Goal: Communication & Community: Answer question/provide support

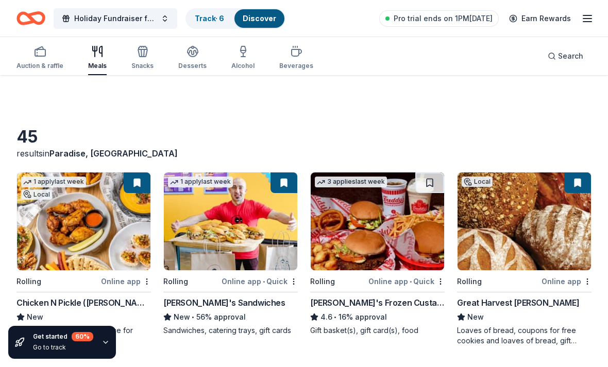
scroll to position [657, 0]
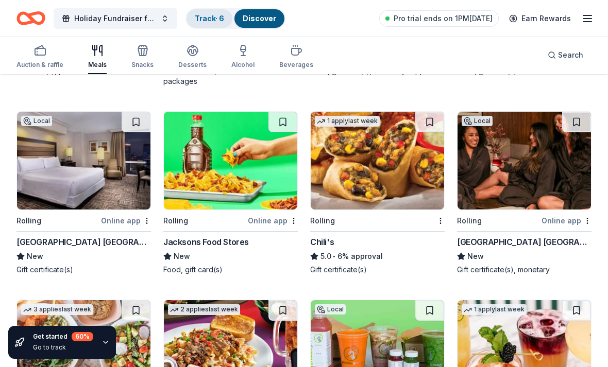
click at [208, 19] on link "Track · 6" at bounding box center [209, 18] width 29 height 9
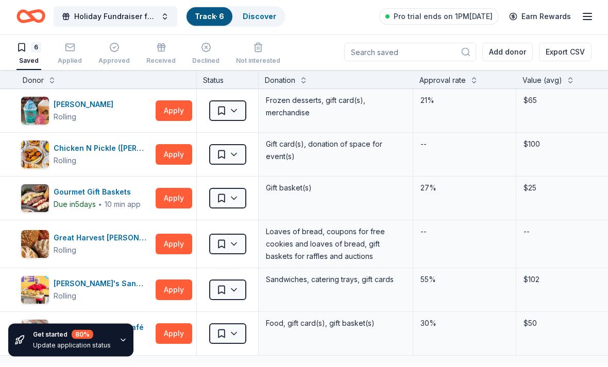
scroll to position [1, 0]
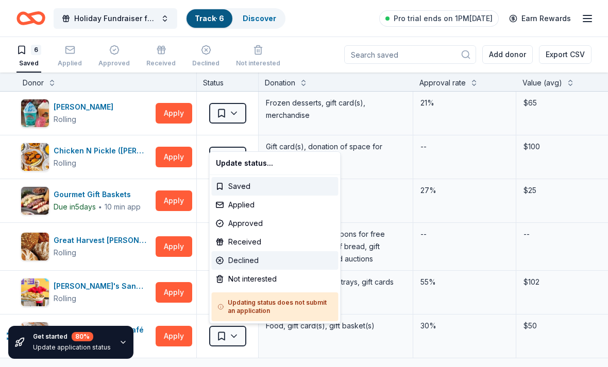
click at [237, 261] on div "Declined" at bounding box center [275, 260] width 127 height 19
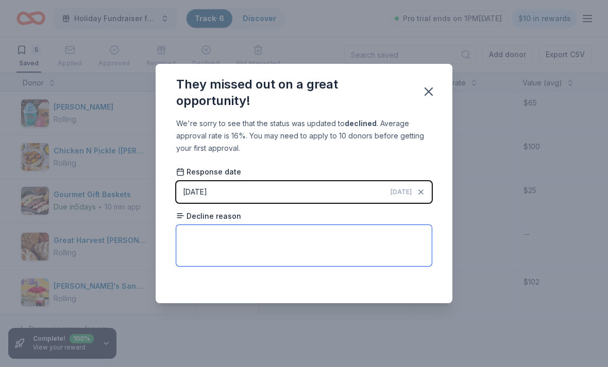
click at [217, 264] on textarea at bounding box center [303, 245] width 255 height 41
type textarea "Busy holiday Season"
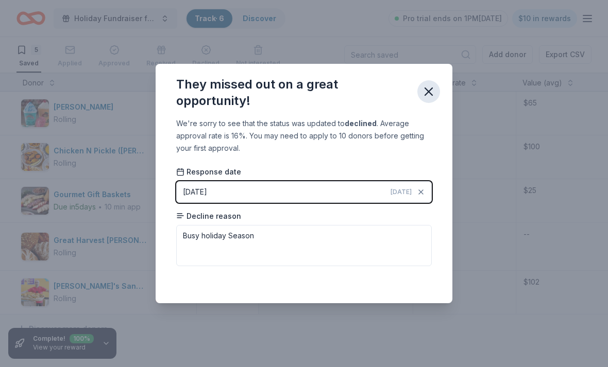
click at [428, 95] on icon "button" at bounding box center [428, 91] width 7 height 7
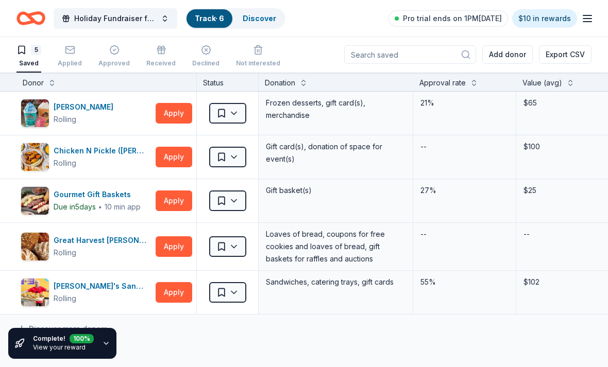
click at [49, 351] on link "View your reward" at bounding box center [59, 348] width 53 height 8
click at [103, 347] on icon "button" at bounding box center [105, 342] width 8 height 8
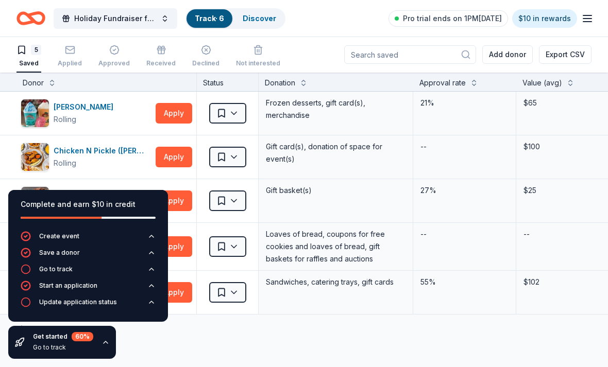
click at [141, 367] on div "Complete and earn $10 in credit Create event Save a donor Go to track Start an …" at bounding box center [88, 274] width 176 height 185
click at [255, 348] on div "Bahama Buck's Rolling Apply Saved Frozen desserts, gift card(s), merchandise 21…" at bounding box center [498, 300] width 996 height 417
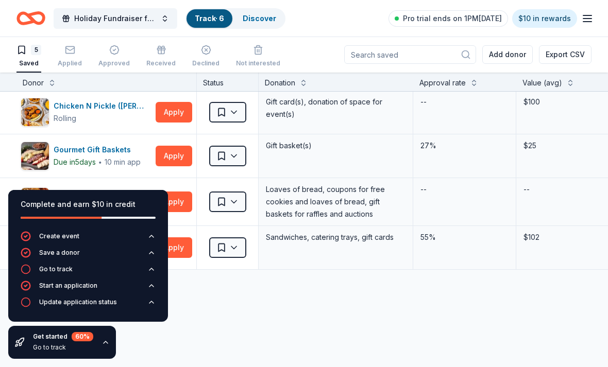
scroll to position [45, 0]
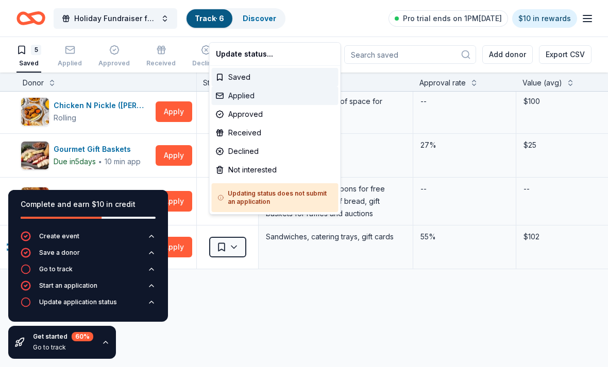
click at [232, 102] on div "Applied" at bounding box center [275, 96] width 127 height 19
click at [261, 272] on html "Holiday Fundraiser for Dare Track · 6 Discover Pro trial ends on 1PM, 10/21 $10…" at bounding box center [304, 182] width 608 height 367
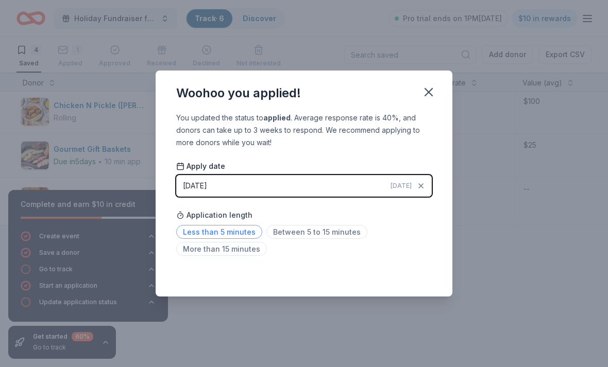
click at [207, 233] on span "Less than 5 minutes" at bounding box center [219, 232] width 86 height 14
click at [423, 96] on icon "button" at bounding box center [428, 92] width 14 height 14
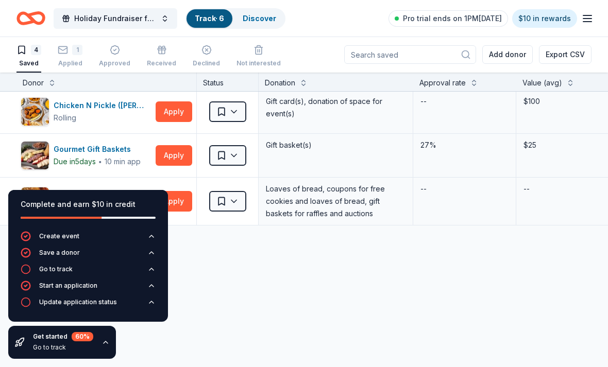
click at [104, 342] on icon "button" at bounding box center [105, 342] width 8 height 8
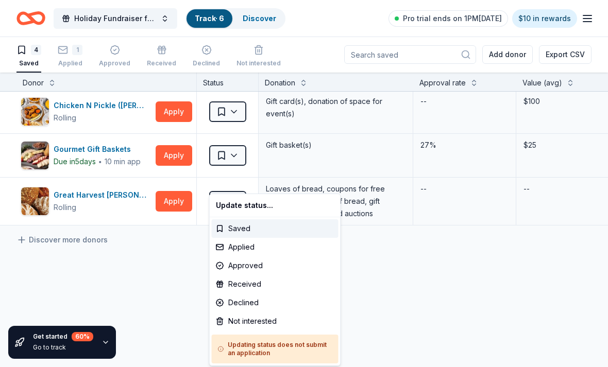
click at [176, 234] on html "Holiday Fundraiser for Dare Track · 6 Discover Pro trial ends on 1PM, 10/21 $10…" at bounding box center [304, 182] width 608 height 367
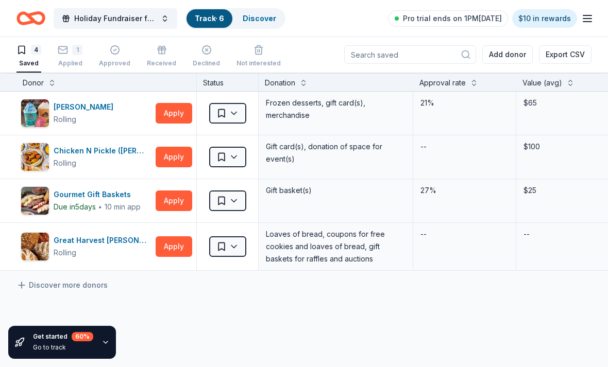
scroll to position [0, 0]
